Goal: Check status: Check status

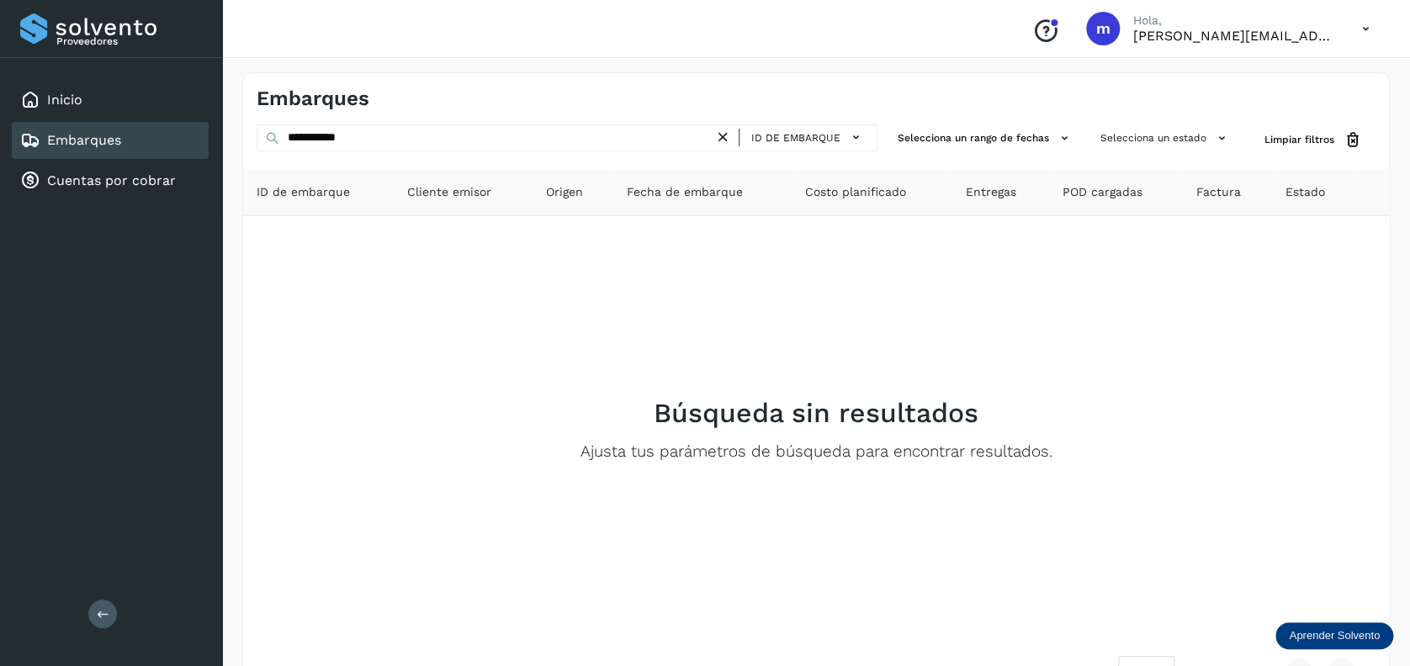
click at [130, 140] on div "Embarques" at bounding box center [110, 140] width 197 height 37
click at [129, 157] on div "Embarques" at bounding box center [110, 140] width 197 height 37
click at [717, 37] on div "Conoce nuestros beneficios m Hola, mariela.santiago@fsdelnorte.com" at bounding box center [816, 29] width 1188 height 58
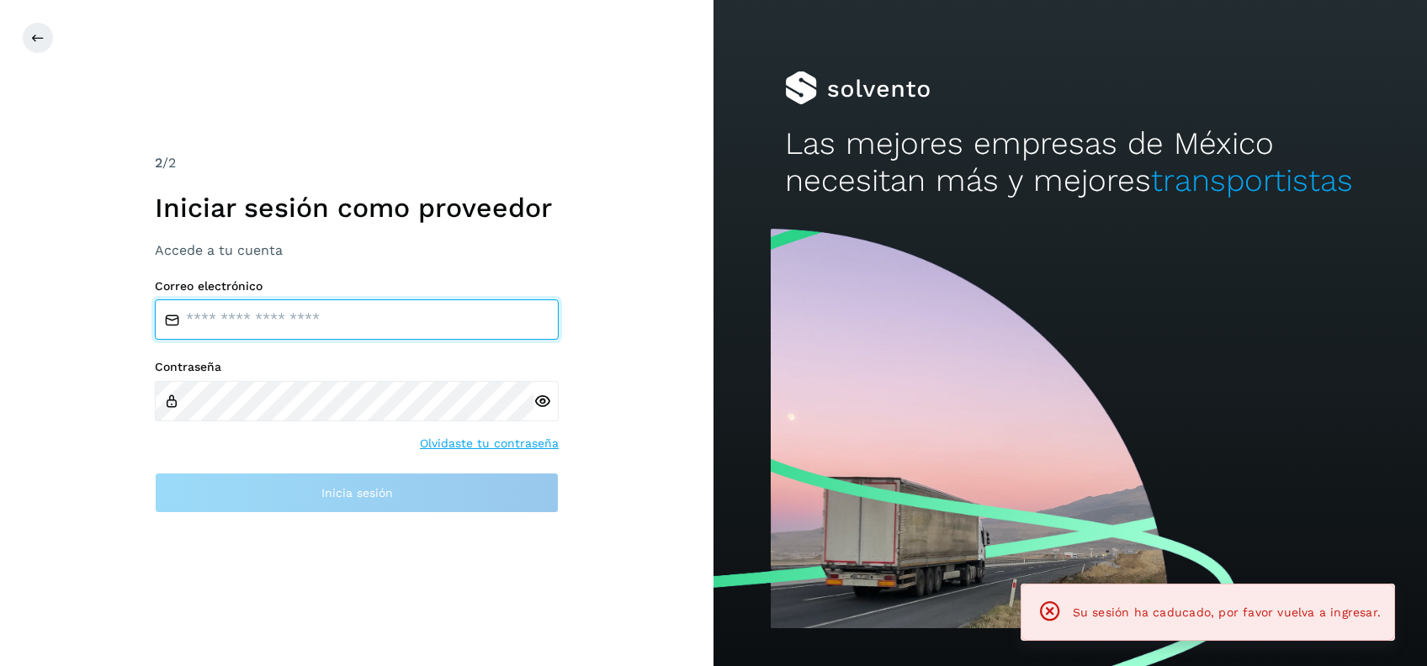
type input "**********"
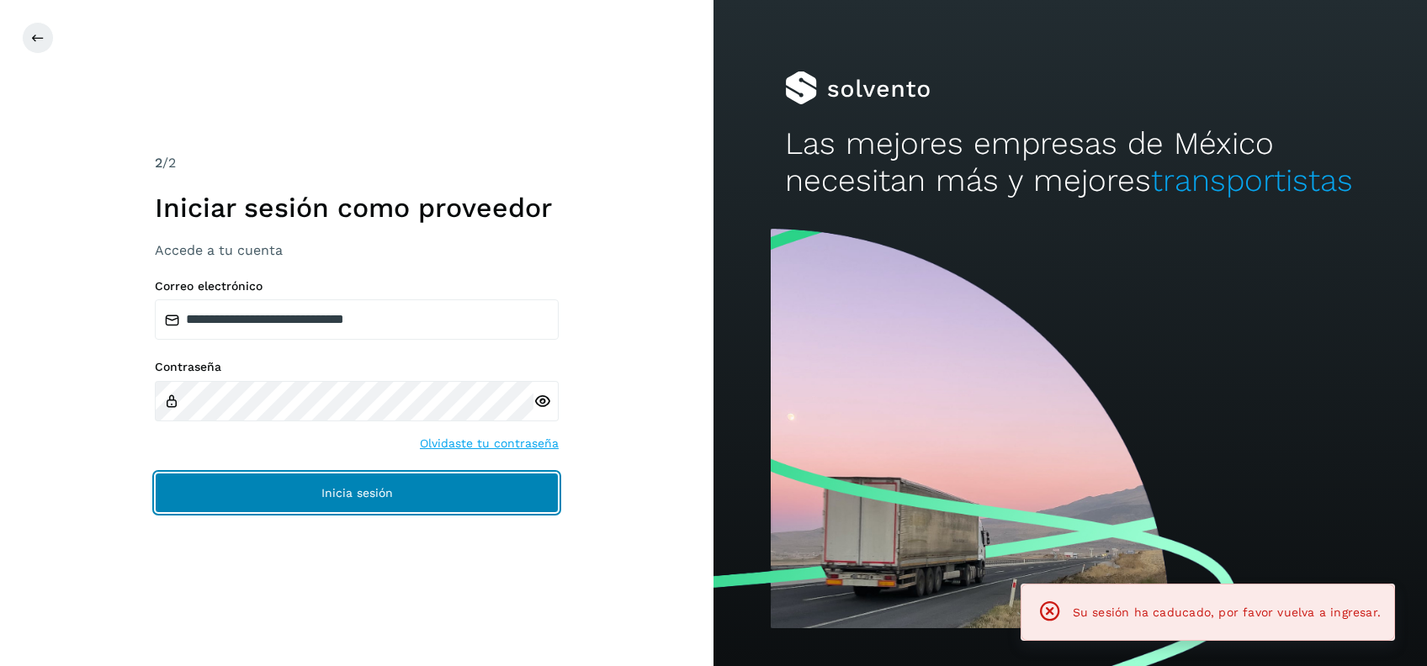
click at [204, 498] on button "Inicia sesión" at bounding box center [357, 493] width 404 height 40
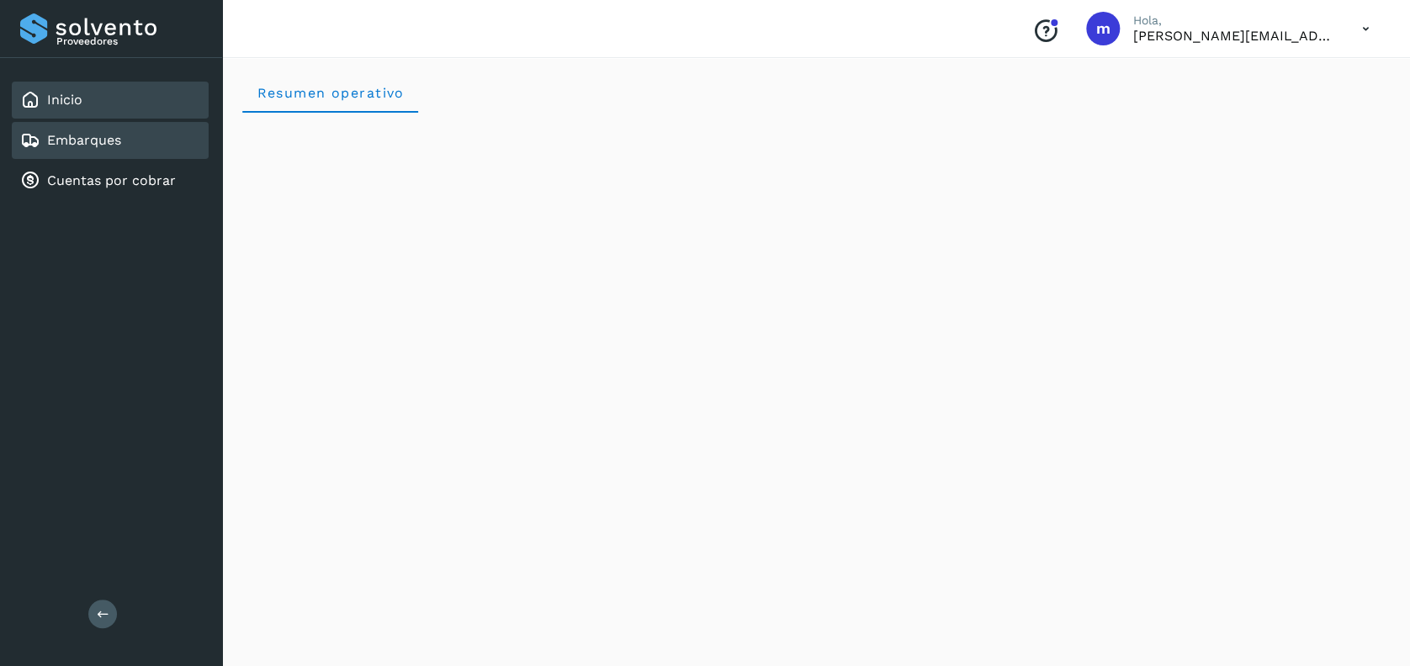
click at [130, 142] on div "Embarques" at bounding box center [110, 140] width 197 height 37
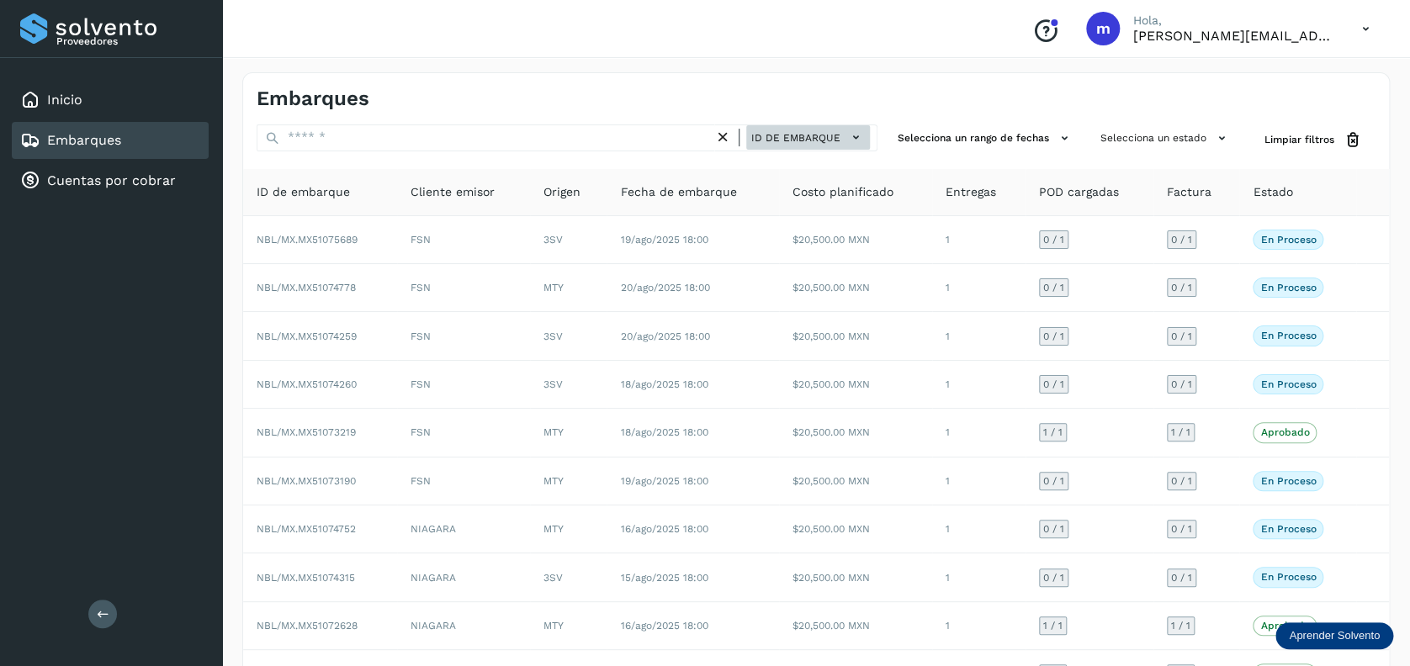
click at [810, 136] on span "ID de embarque" at bounding box center [795, 137] width 89 height 15
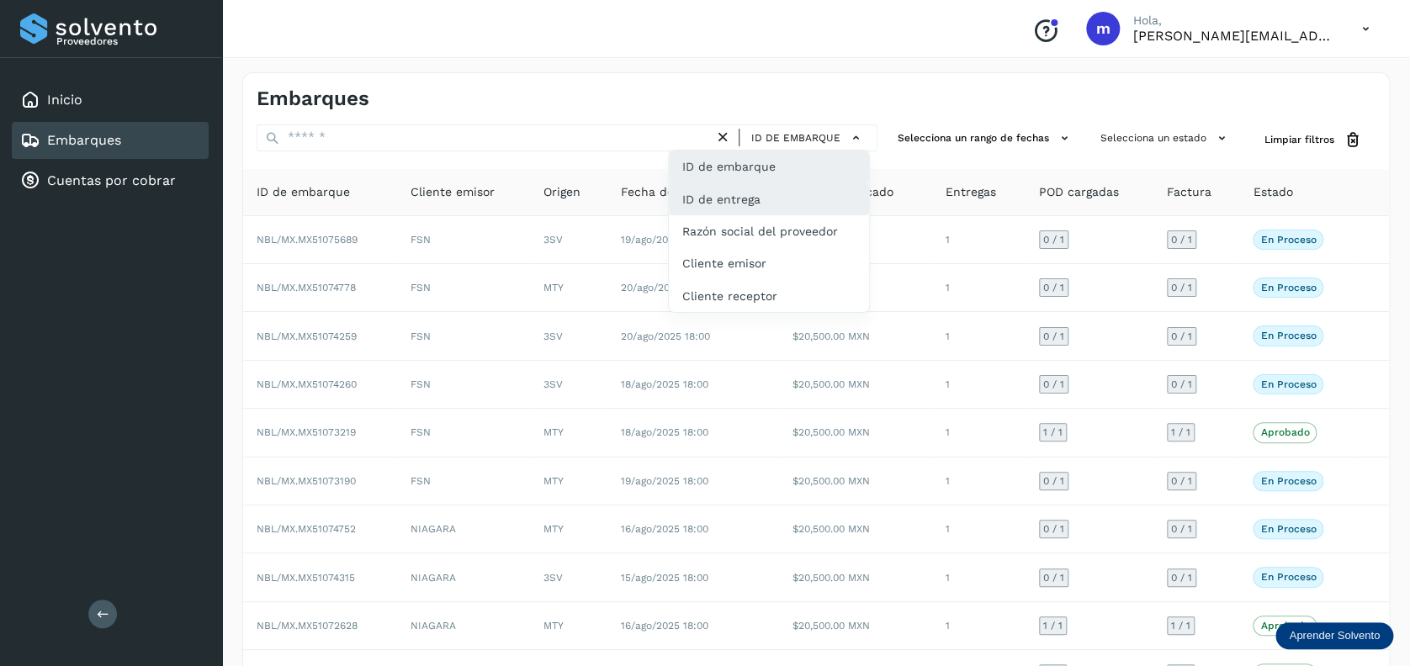
click at [793, 207] on div "ID de entrega" at bounding box center [769, 199] width 200 height 32
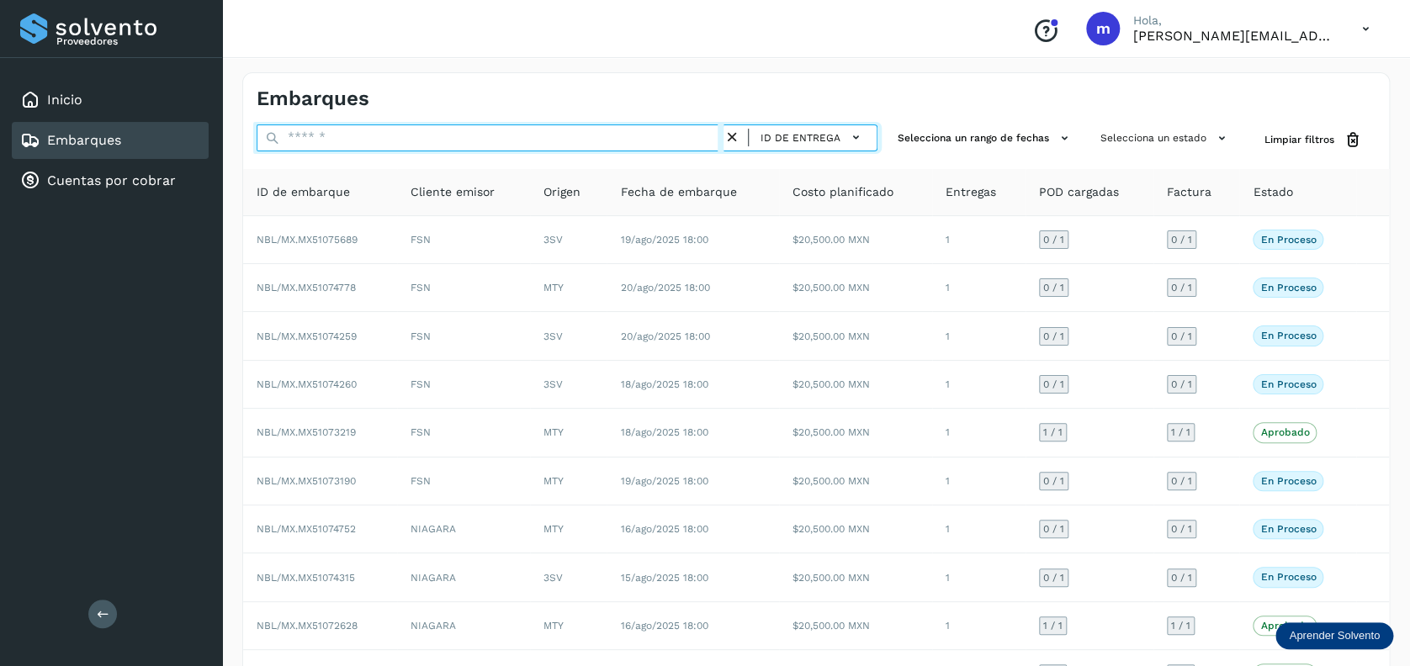
click at [559, 140] on input "text" at bounding box center [490, 137] width 467 height 27
paste input "**********"
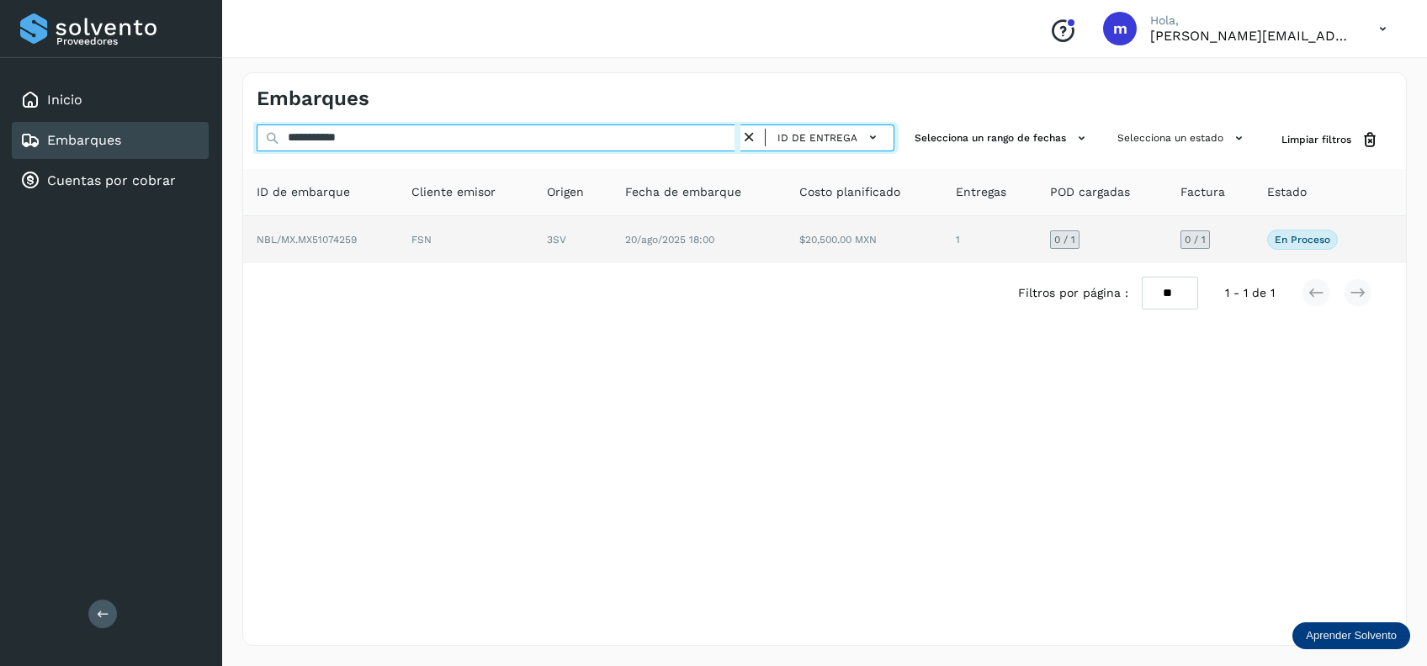
type input "**********"
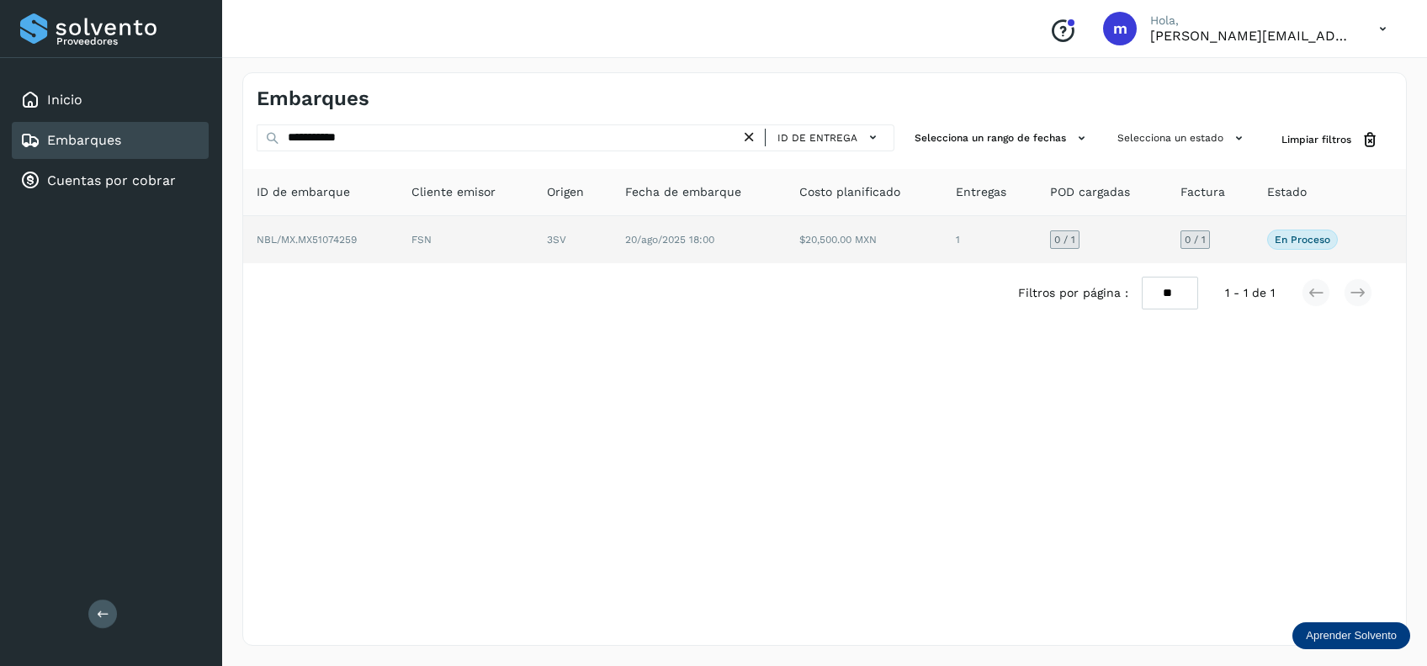
click at [683, 240] on span "20/ago/2025 18:00" at bounding box center [669, 240] width 89 height 12
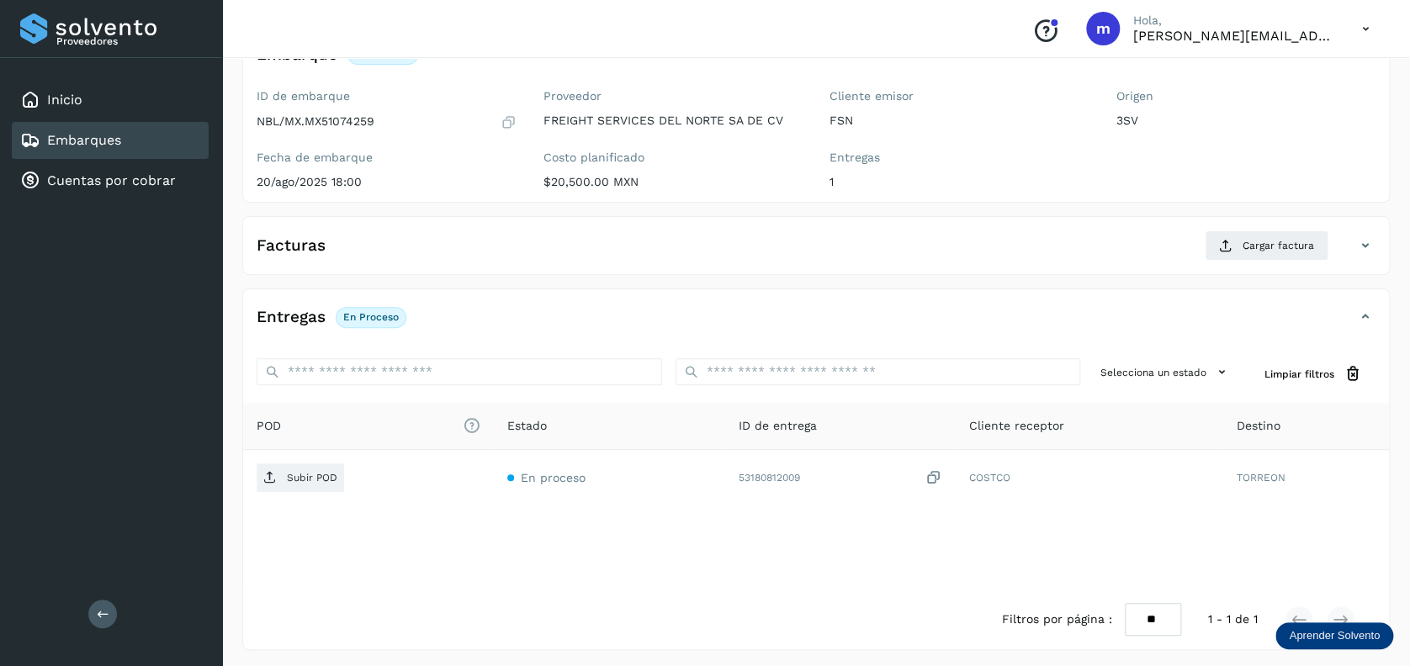
scroll to position [130, 0]
drag, startPoint x: 304, startPoint y: 114, endPoint x: 387, endPoint y: 115, distance: 83.3
click at [387, 115] on div "NBL/MX.MX51074259" at bounding box center [387, 119] width 260 height 17
copy p "MX51074259"
